Goal: Transaction & Acquisition: Download file/media

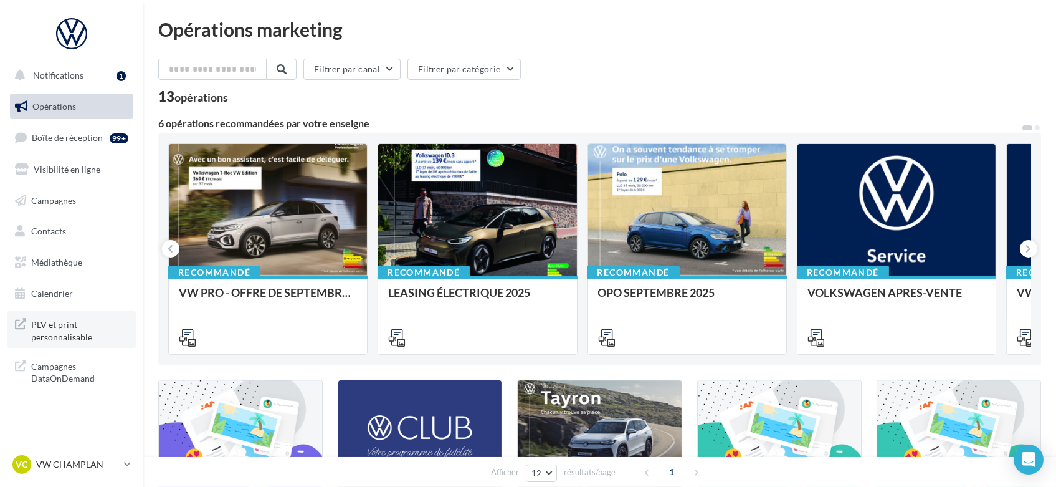
click at [33, 327] on span "PLV et print personnalisable" at bounding box center [79, 329] width 97 height 27
click at [37, 262] on span "Médiathèque" at bounding box center [56, 262] width 51 height 11
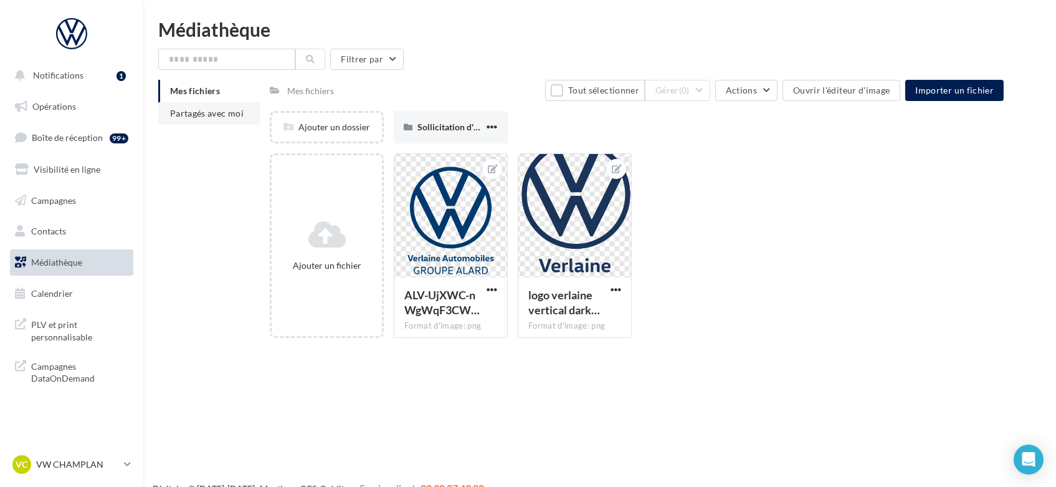
click at [184, 113] on span "Partagés avec moi" at bounding box center [207, 113] width 74 height 11
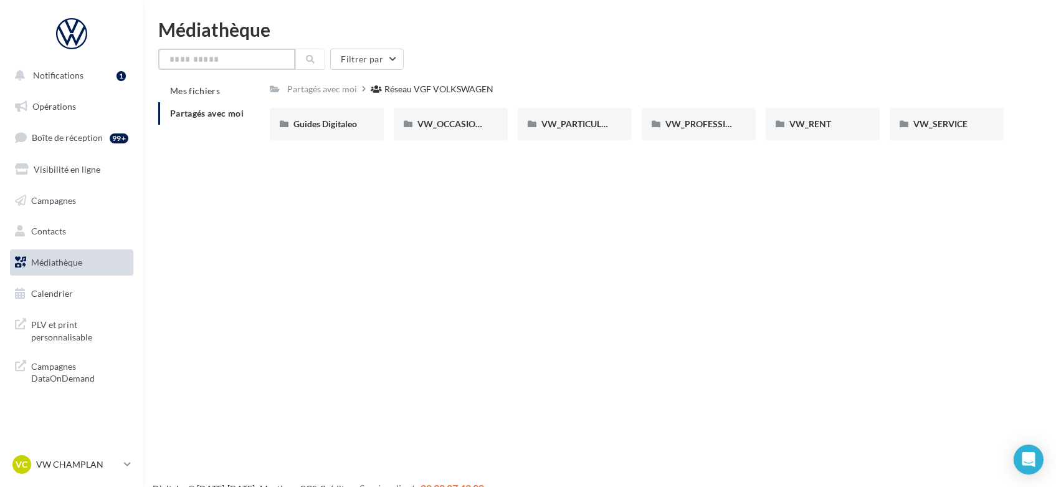
click at [202, 59] on input "text" at bounding box center [226, 59] width 137 height 21
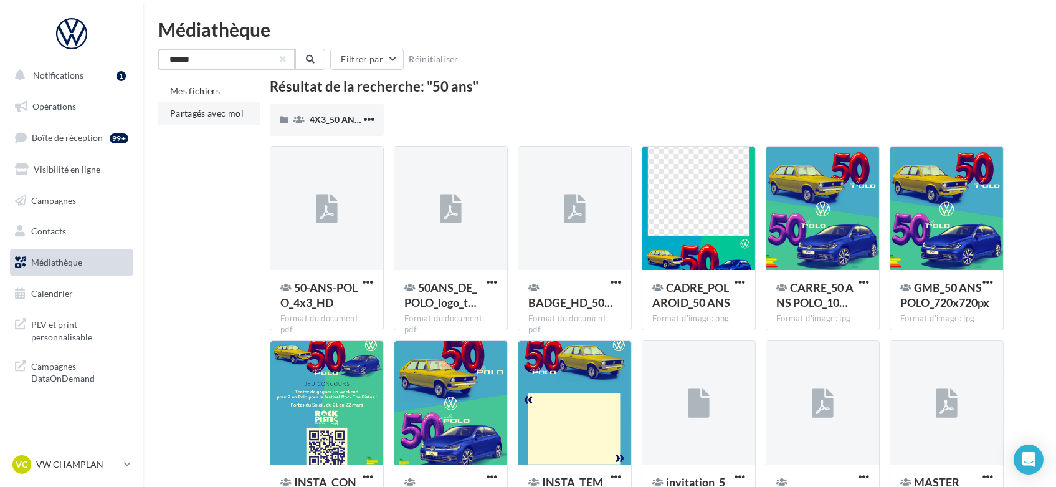
type input "******"
click at [206, 115] on span "Partagés avec moi" at bounding box center [207, 113] width 74 height 11
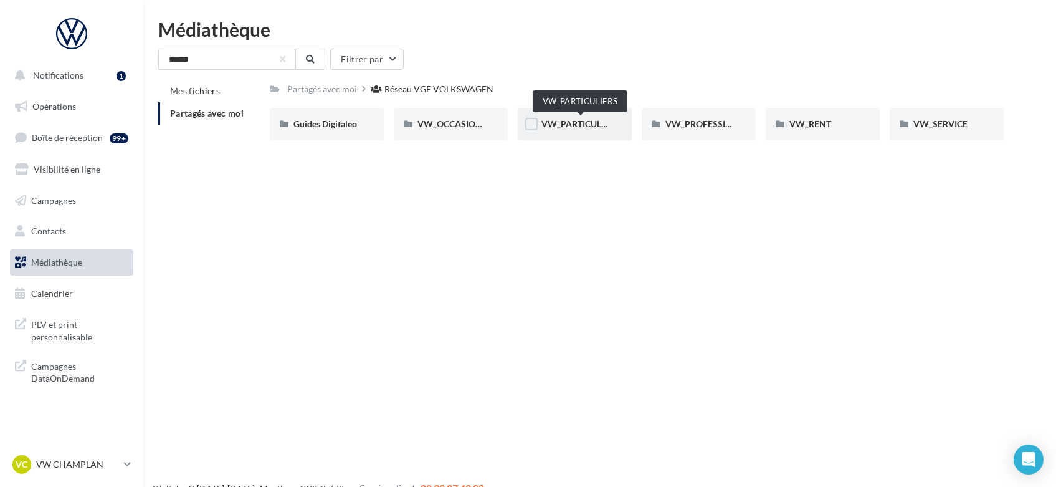
click at [573, 121] on span "VW_PARTICULIERS" at bounding box center [580, 123] width 78 height 11
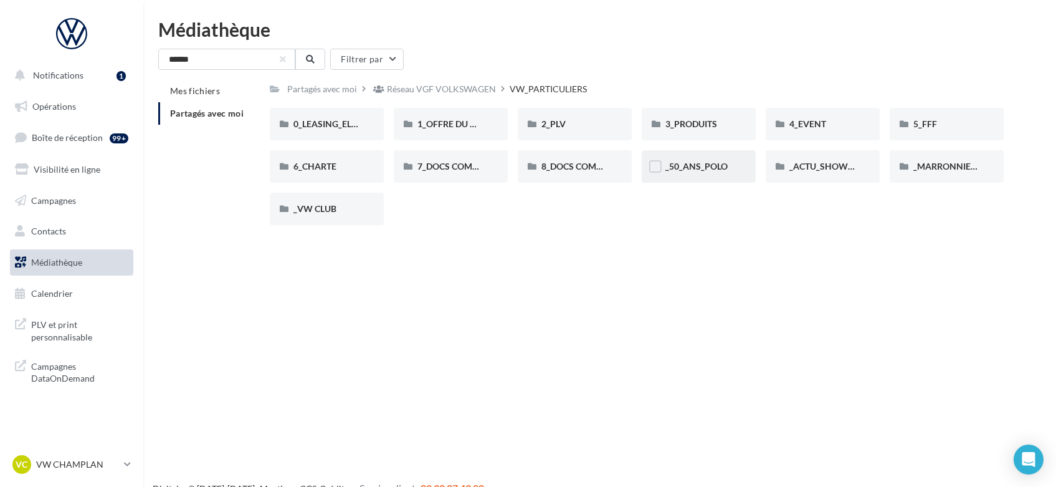
click at [718, 158] on div "_50_ANS_POLO" at bounding box center [699, 166] width 114 height 32
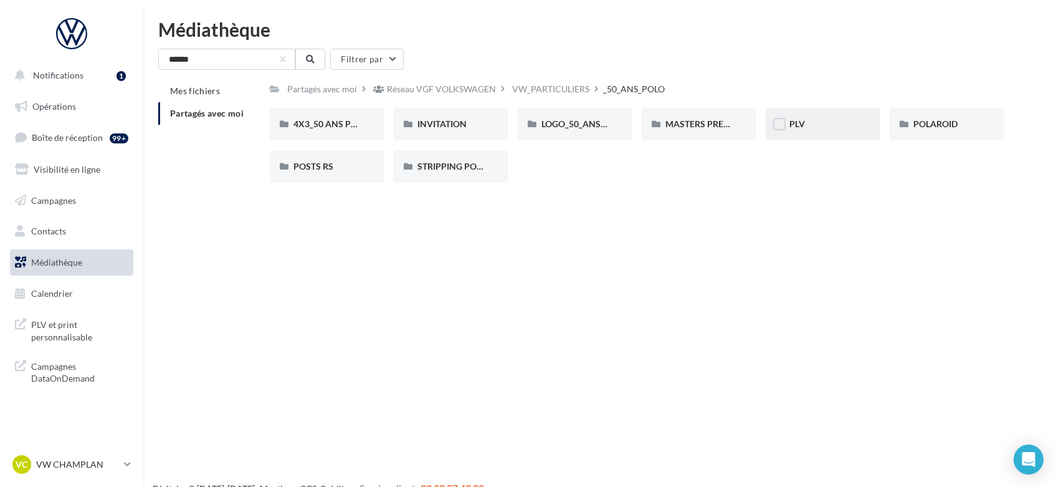
click at [822, 121] on div "PLV" at bounding box center [822, 124] width 67 height 12
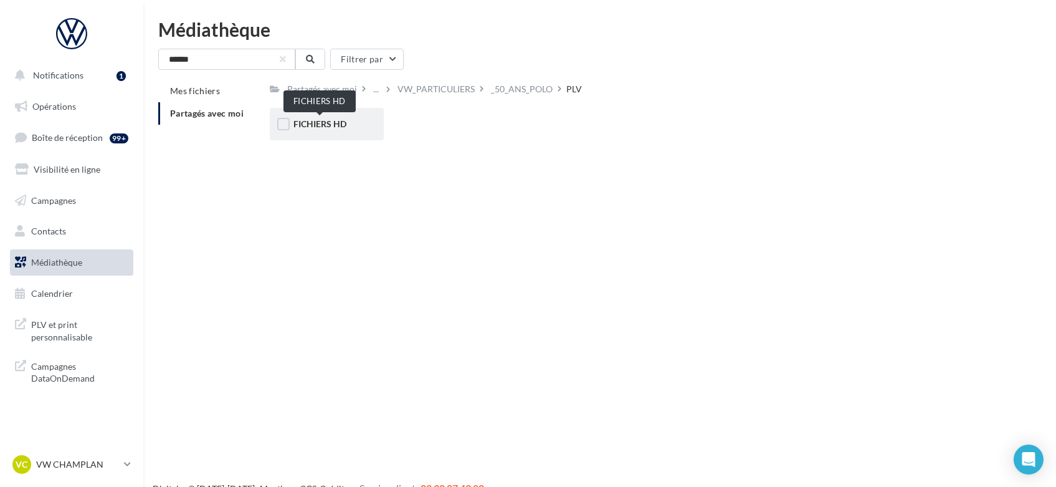
click at [344, 125] on span "FICHIERS HD" at bounding box center [319, 123] width 53 height 11
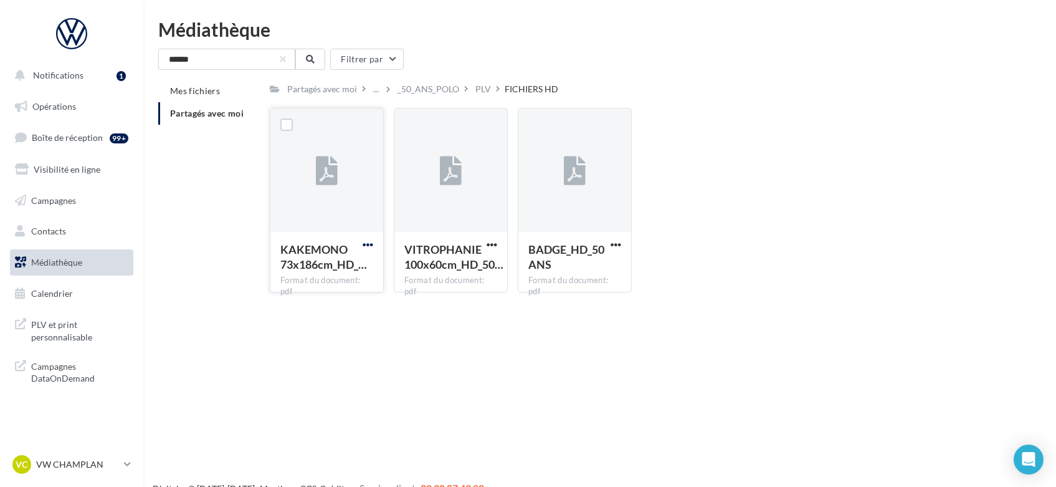
click at [368, 244] on span "button" at bounding box center [368, 244] width 11 height 11
click at [315, 270] on button "Télécharger" at bounding box center [313, 269] width 125 height 32
click at [622, 244] on button "button" at bounding box center [616, 245] width 16 height 12
click at [573, 267] on button "Télécharger" at bounding box center [561, 269] width 125 height 32
click at [497, 244] on span "button" at bounding box center [492, 244] width 11 height 11
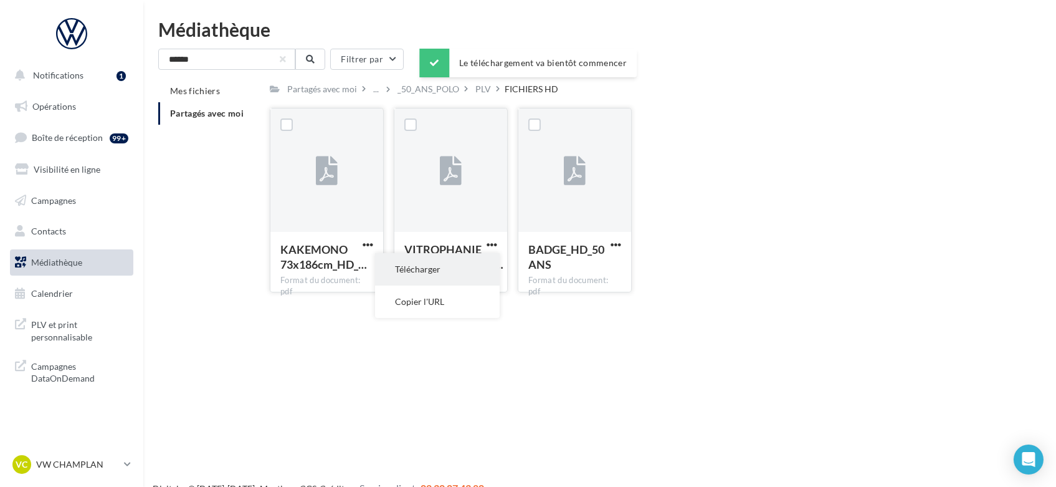
click at [465, 262] on button "Télécharger" at bounding box center [437, 269] width 125 height 32
click at [836, 136] on div "KAKEMONO 73x186cm_HD_… Format du document: pdf KAKEMONO 73x186cm_HD_ 50 ANS VIT…" at bounding box center [642, 205] width 744 height 194
click at [403, 88] on div "_50_ANS_POLO" at bounding box center [428, 89] width 62 height 12
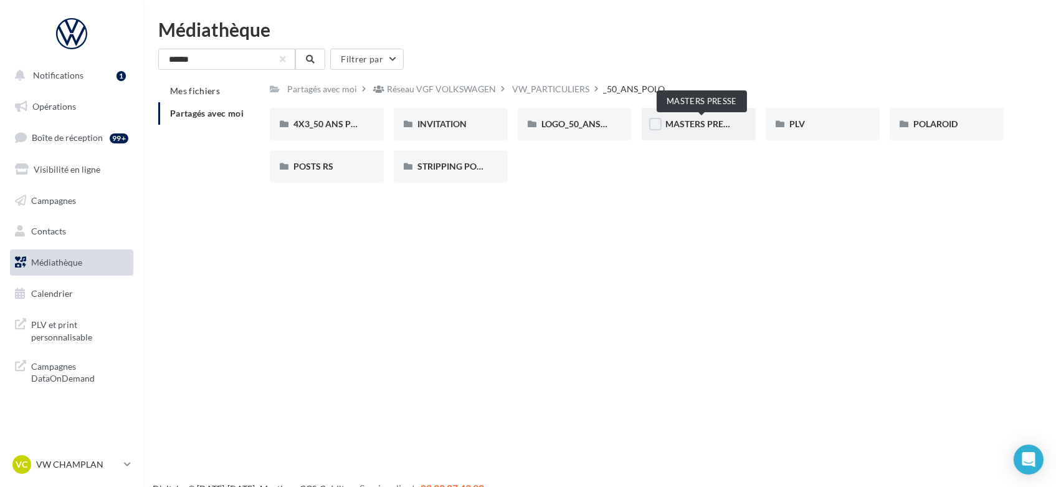
click at [713, 123] on span "MASTERS PRESSE" at bounding box center [701, 123] width 73 height 11
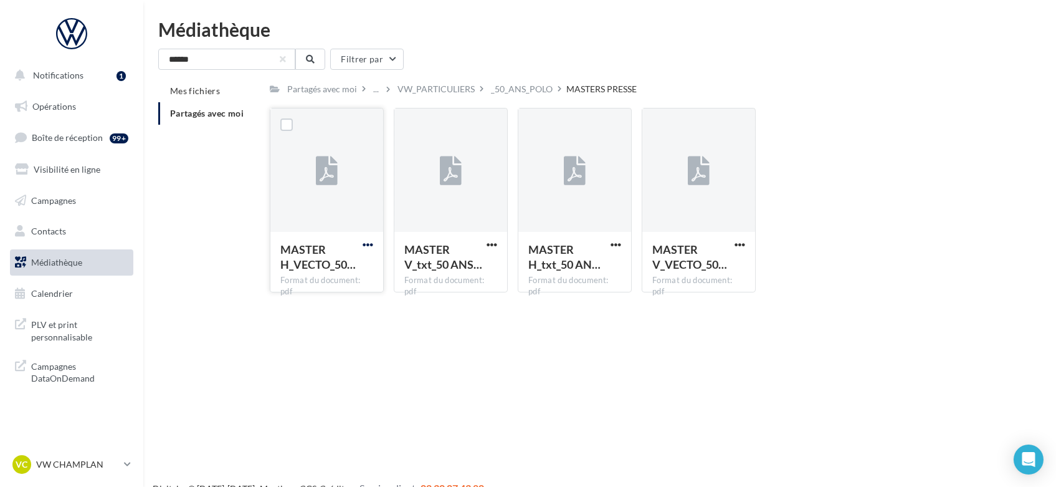
click at [364, 244] on span "button" at bounding box center [368, 244] width 11 height 11
click at [332, 263] on button "Télécharger" at bounding box center [313, 269] width 125 height 32
click at [738, 240] on span "button" at bounding box center [739, 244] width 11 height 11
click at [669, 272] on button "Télécharger" at bounding box center [685, 269] width 125 height 32
